Goal: Task Accomplishment & Management: Use online tool/utility

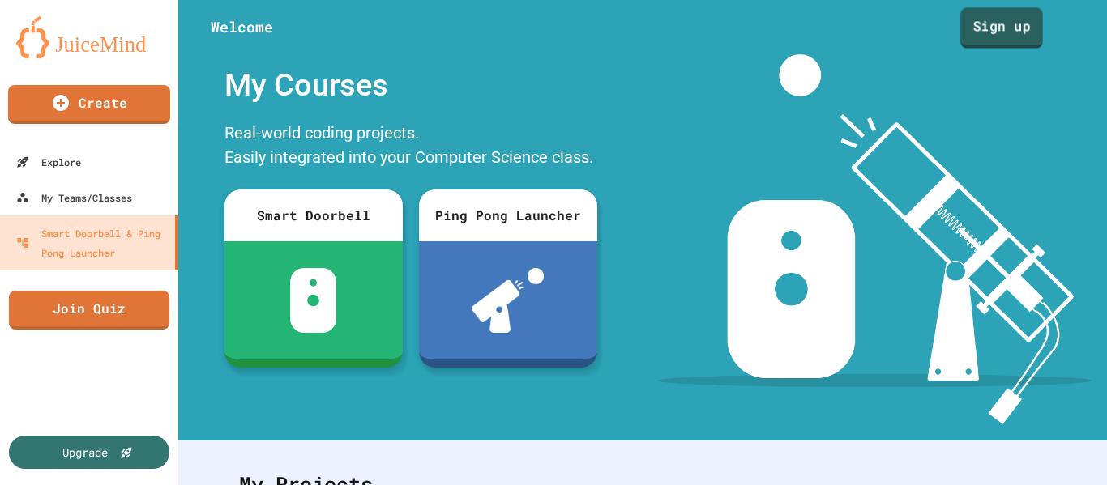
click at [1004, 25] on link "Sign up" at bounding box center [1001, 27] width 83 height 41
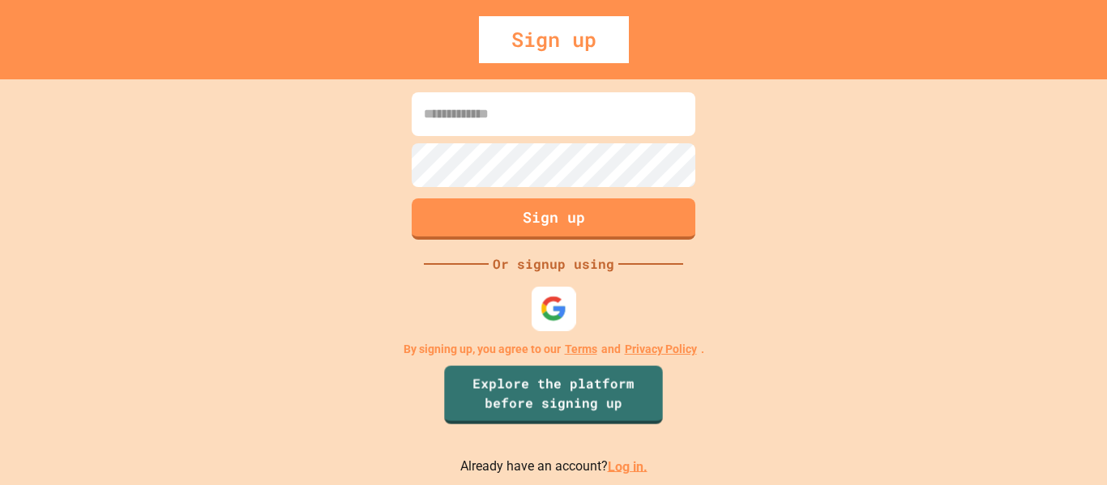
click at [555, 320] on img at bounding box center [553, 308] width 27 height 27
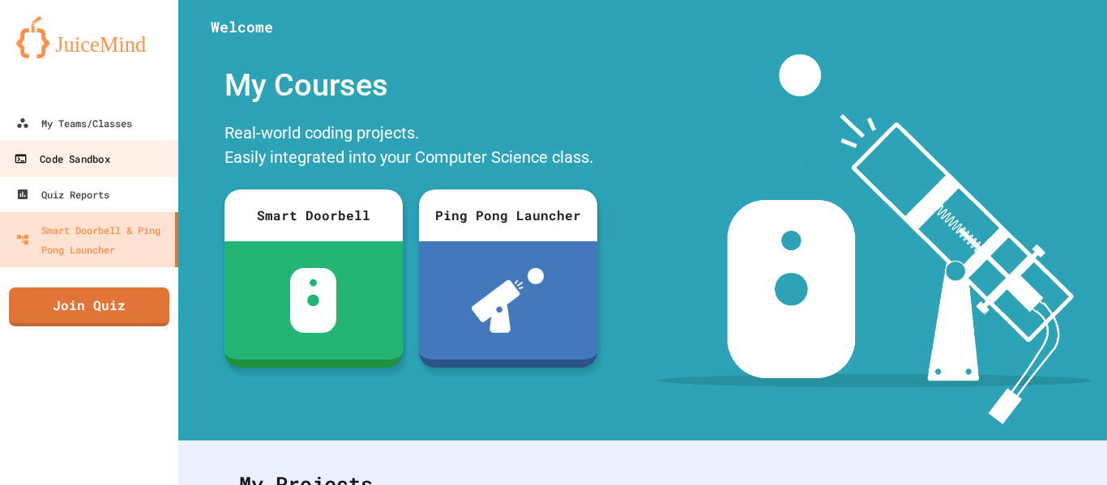
click at [112, 166] on link "Code Sandbox" at bounding box center [90, 158] width 184 height 36
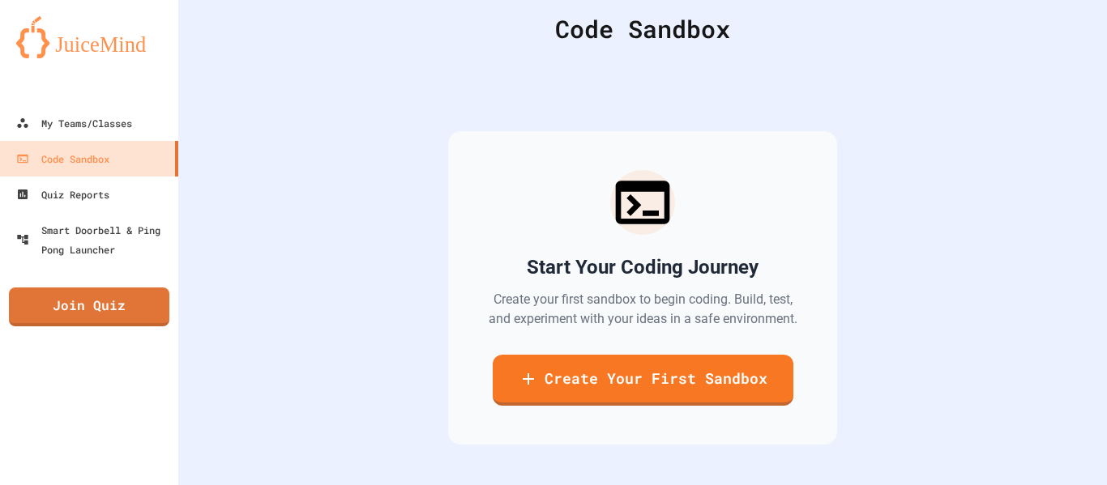
scroll to position [58, 0]
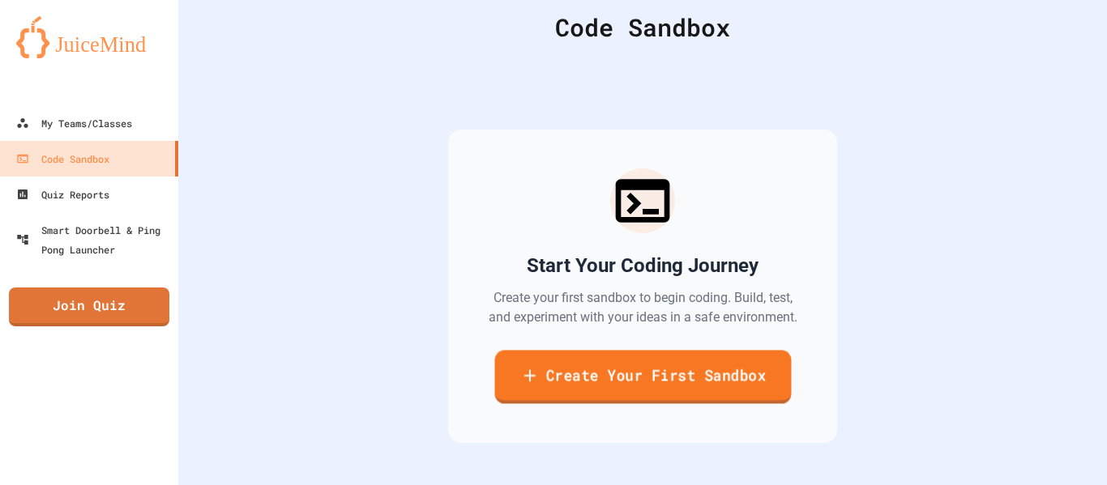
click at [595, 374] on link "Create Your First Sandbox" at bounding box center [642, 376] width 297 height 53
type input "****"
